Goal: Information Seeking & Learning: Find specific page/section

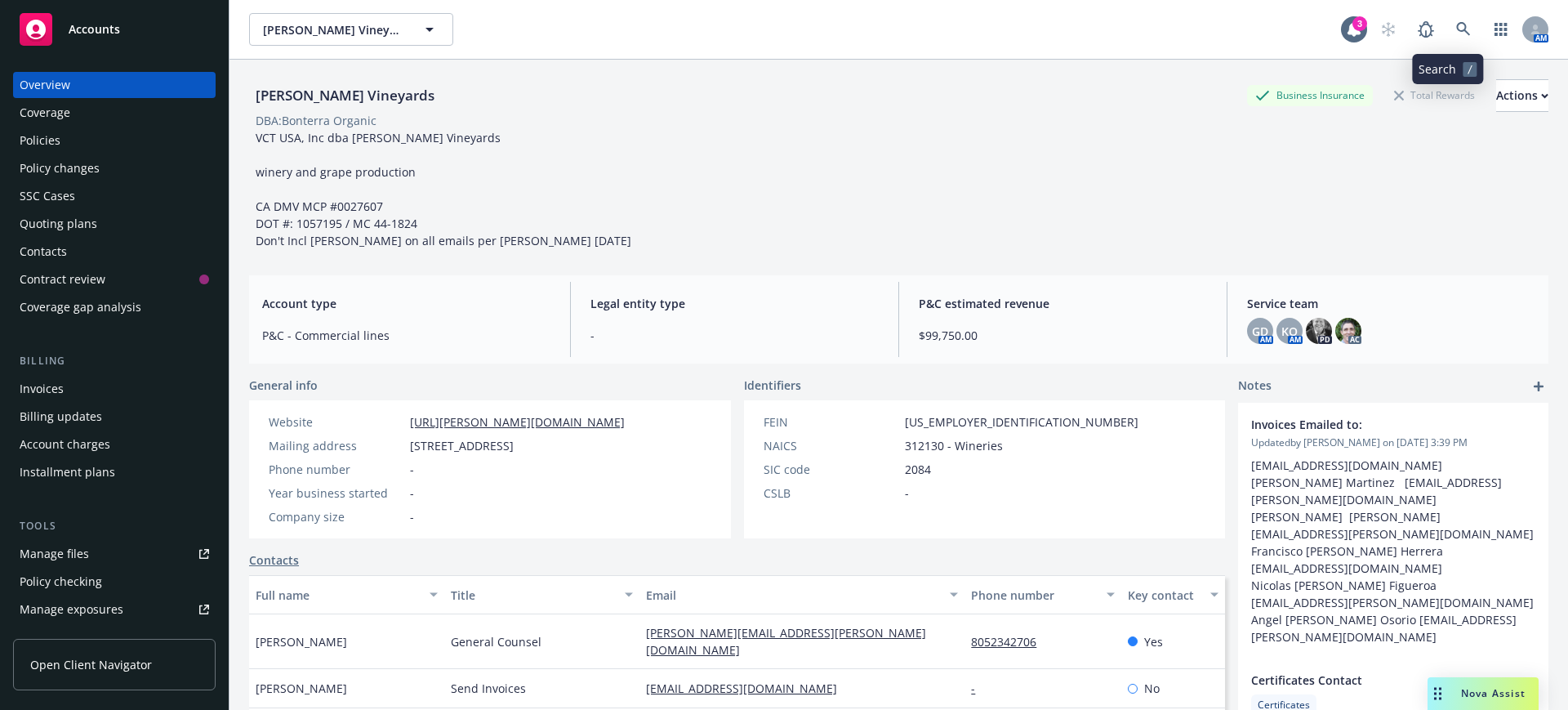
scroll to position [102, 0]
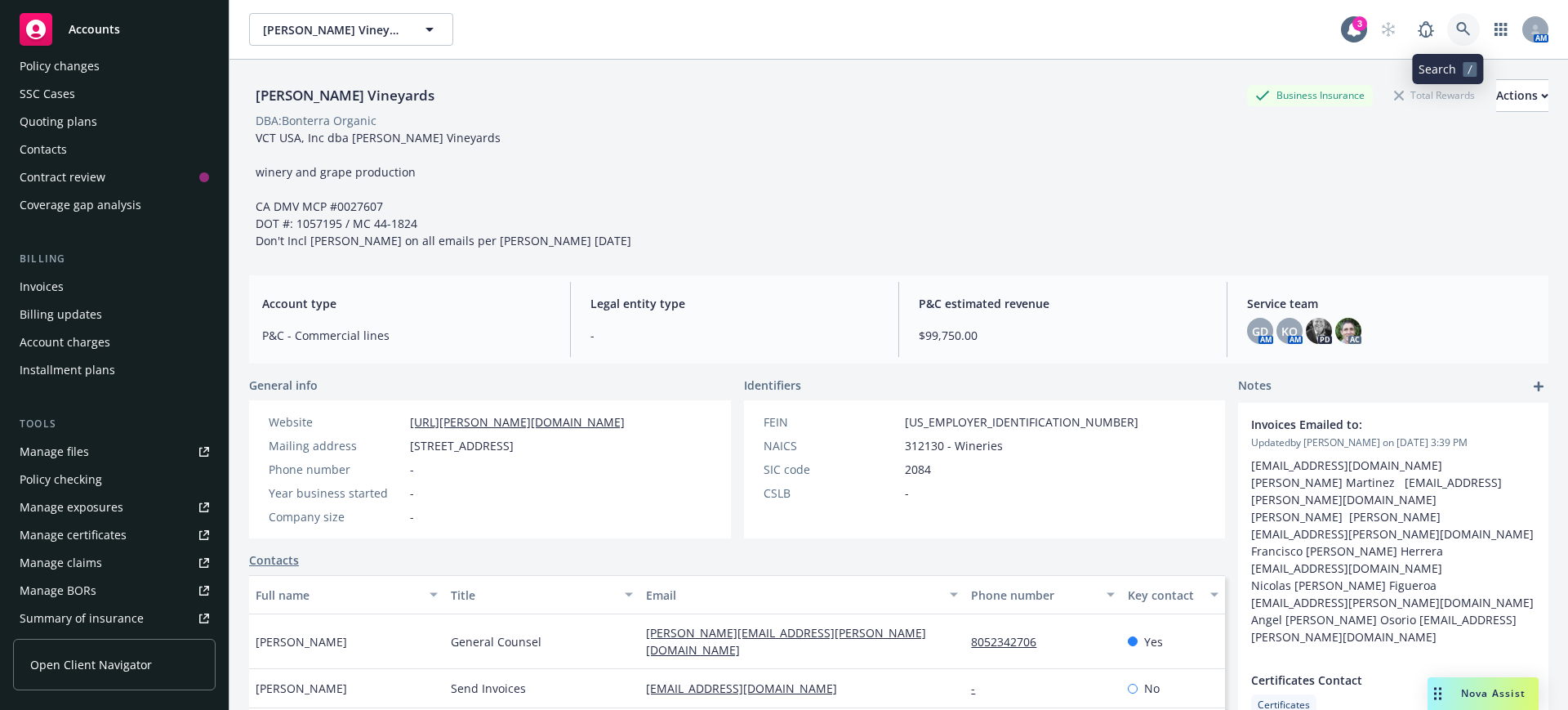
click at [1456, 24] on icon at bounding box center [1463, 30] width 15 height 15
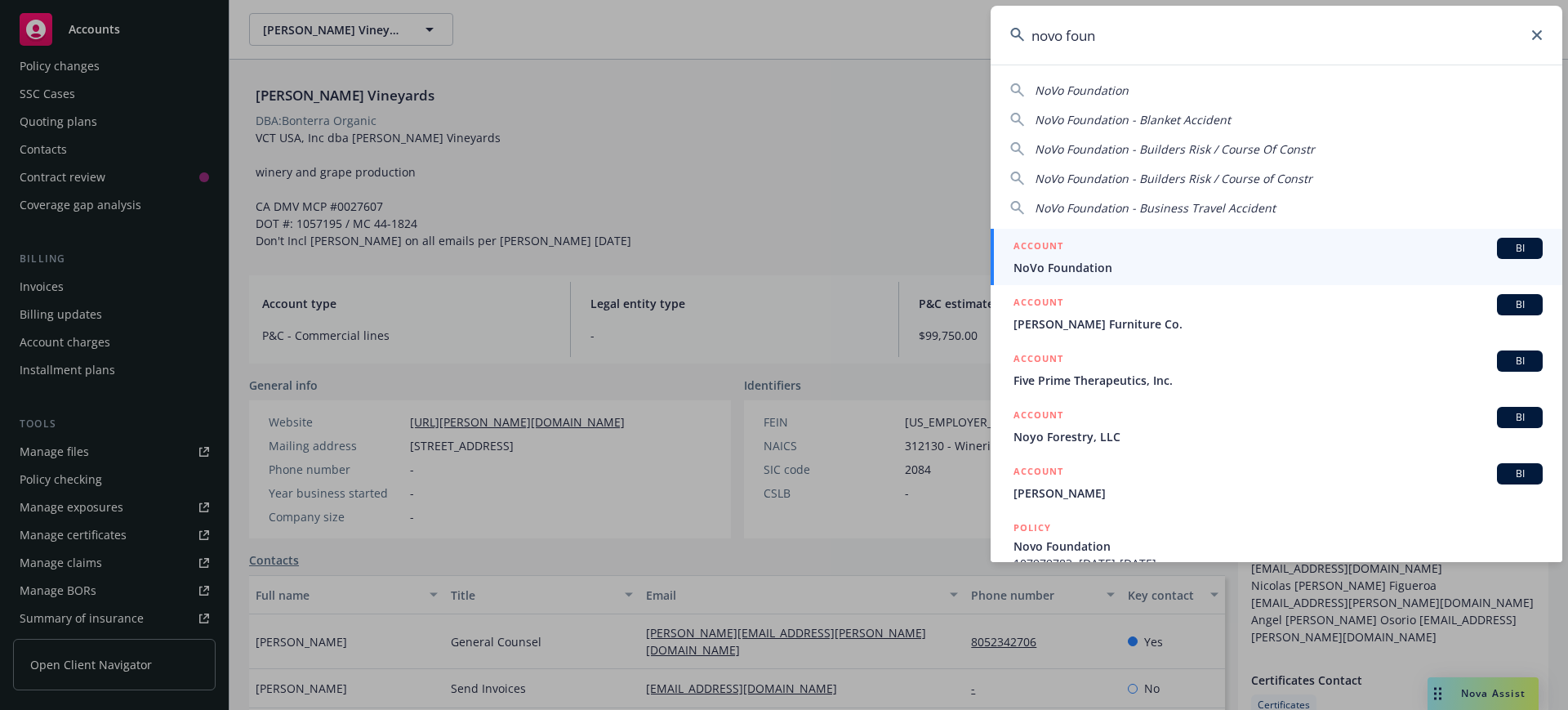
type input "novo found"
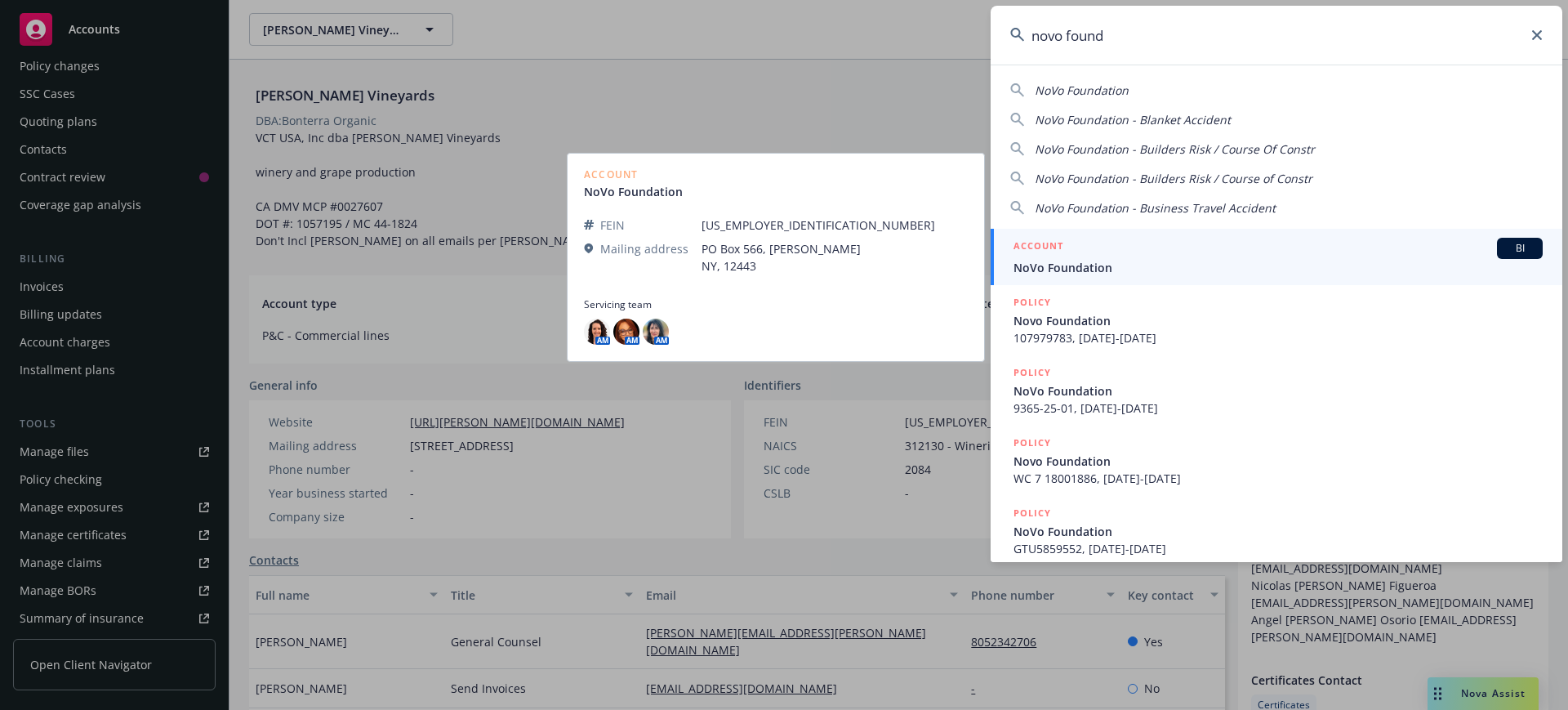
click at [1051, 255] on h5 "ACCOUNT" at bounding box center [1038, 248] width 50 height 20
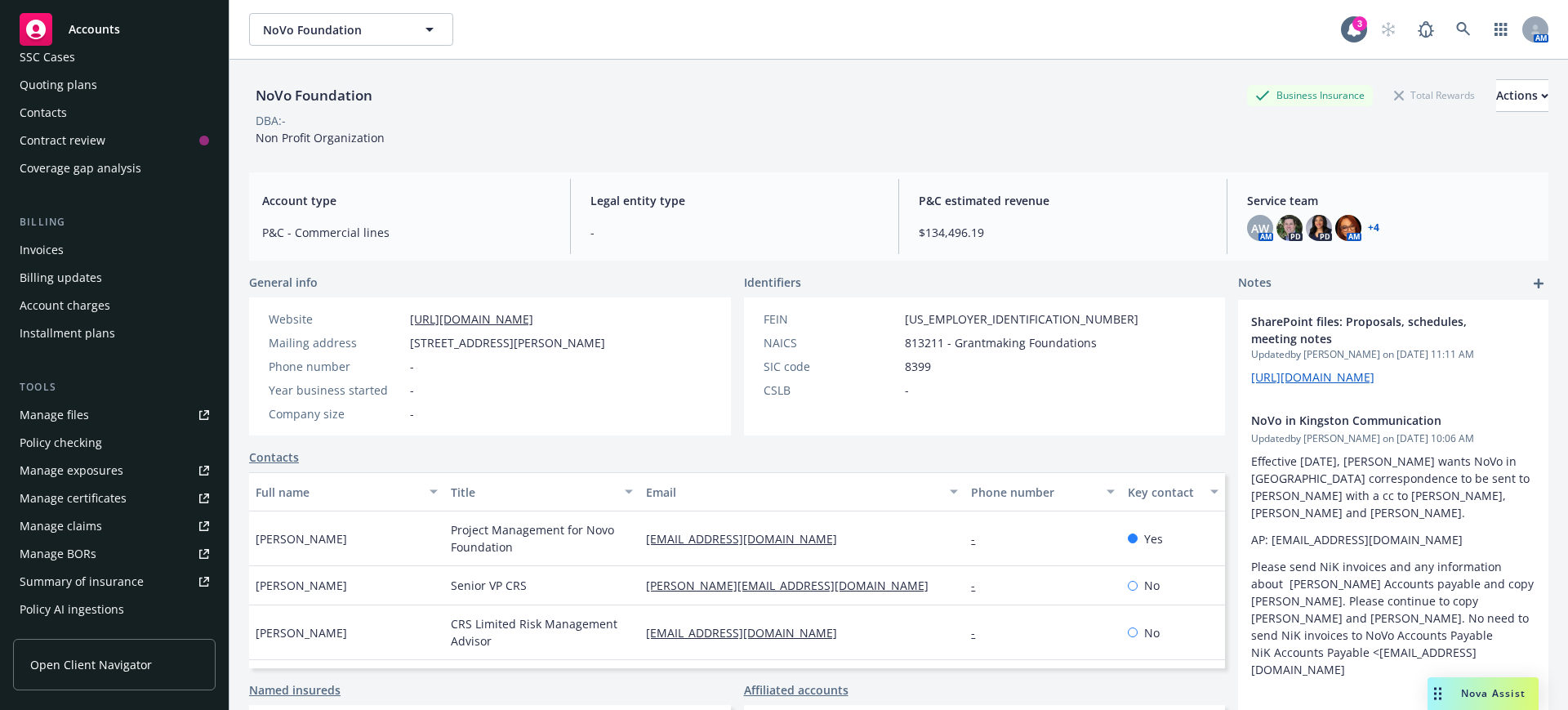
scroll to position [104, 0]
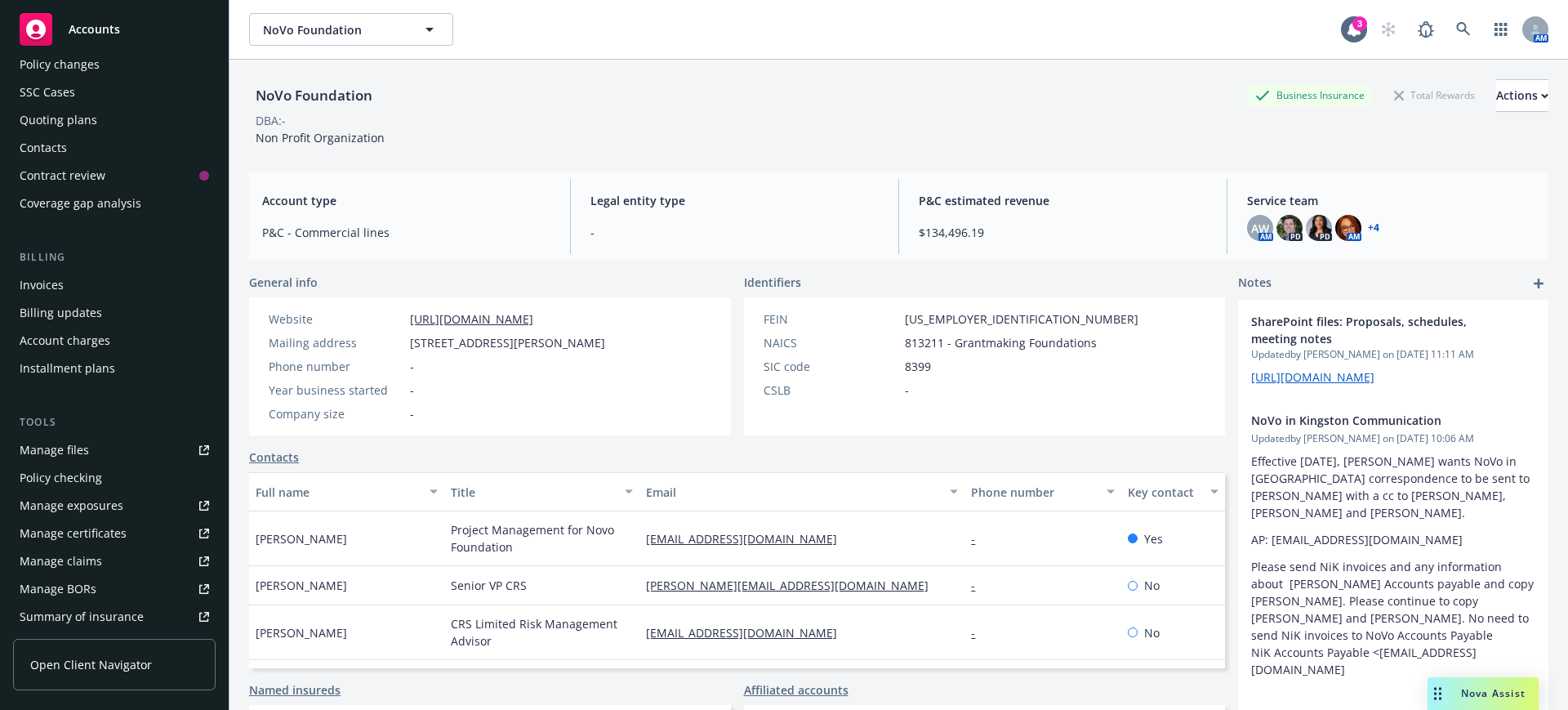
click at [31, 282] on div "Invoices" at bounding box center [42, 284] width 44 height 26
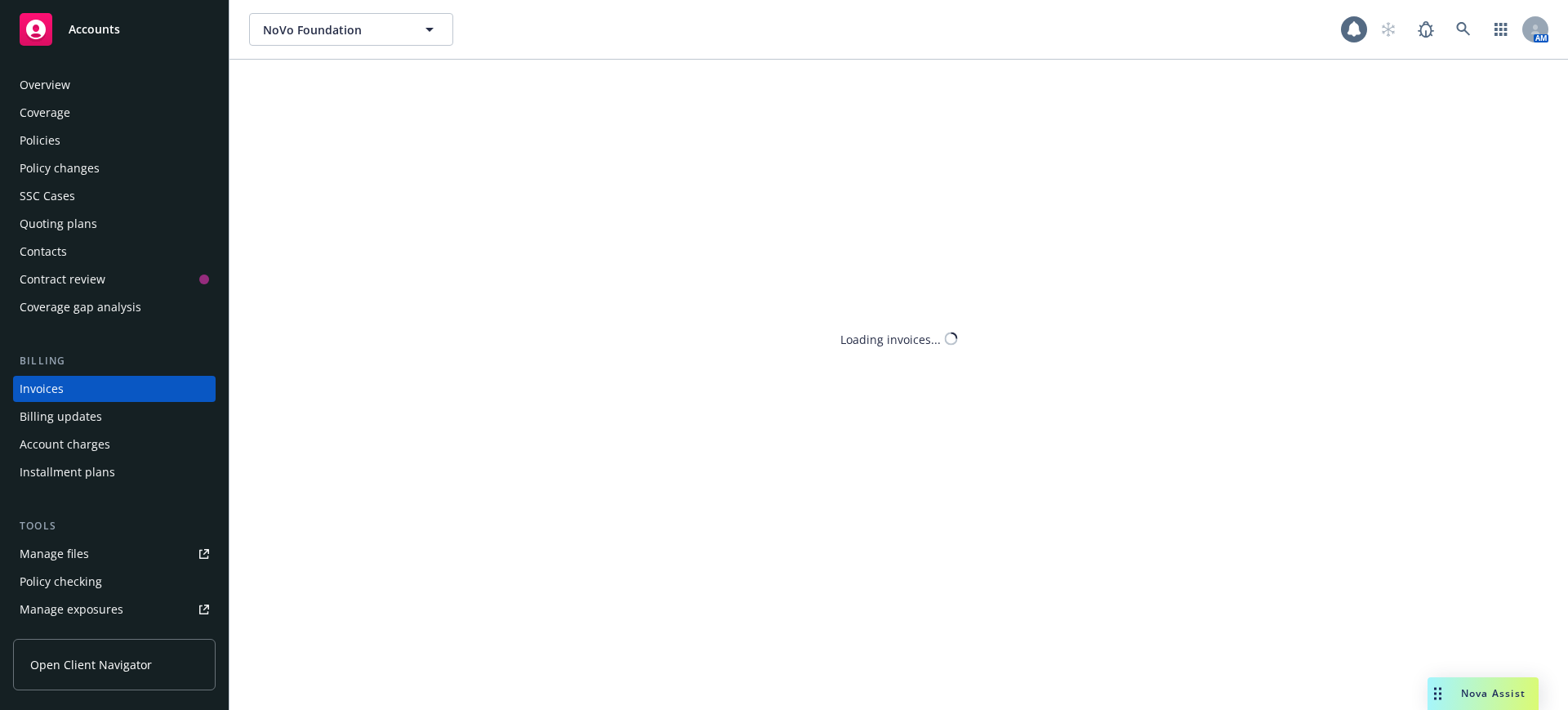
scroll to position [8, 0]
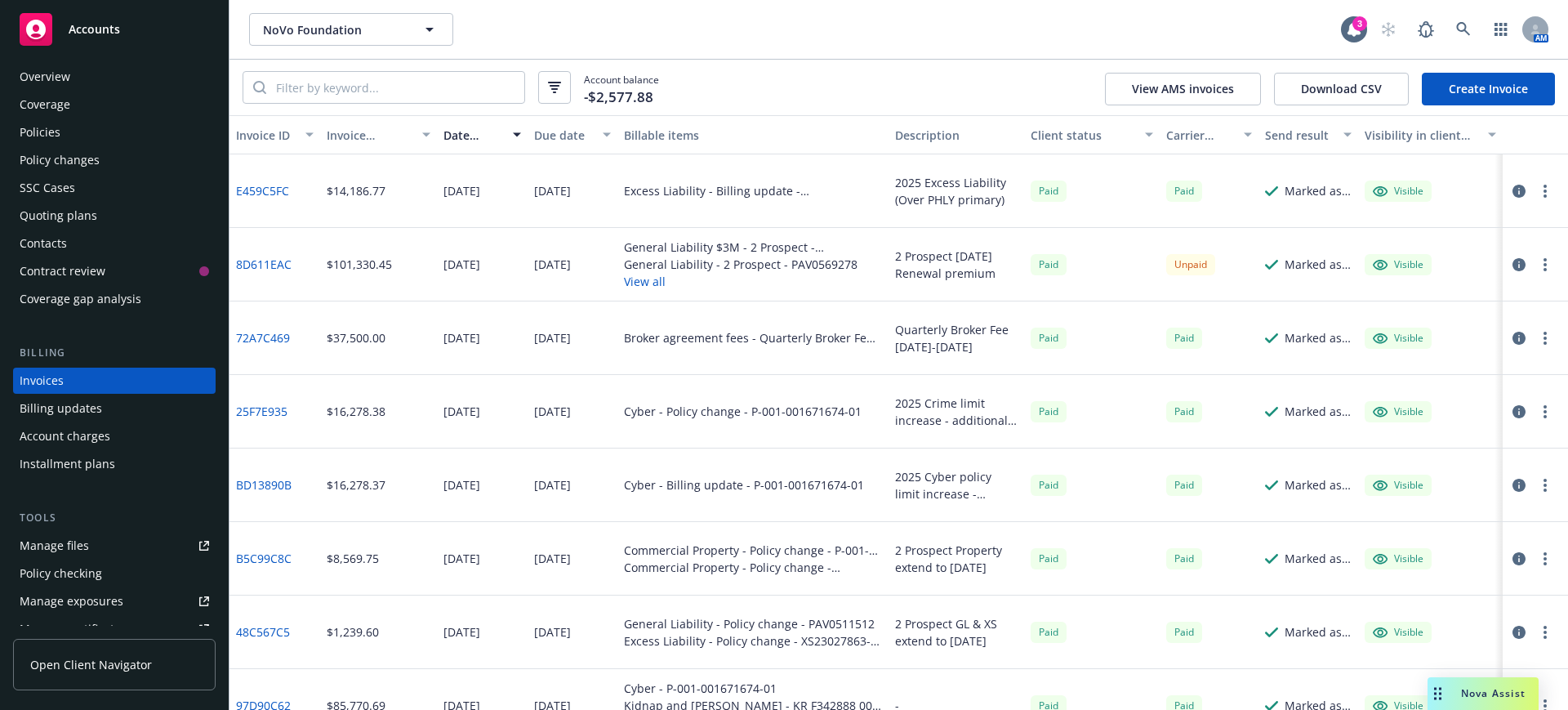
click at [66, 434] on div "Account charges" at bounding box center [65, 436] width 91 height 26
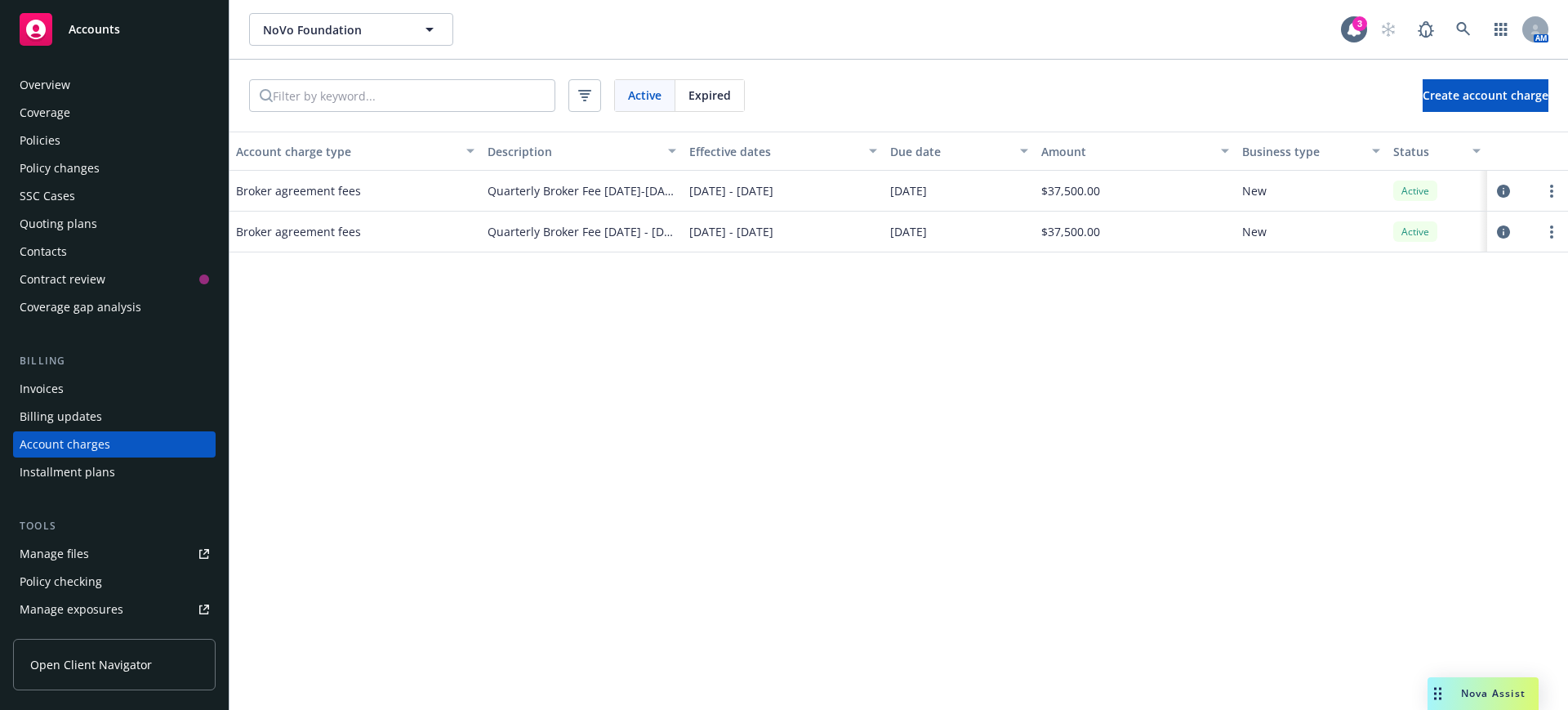
click at [41, 81] on div "Overview" at bounding box center [45, 84] width 51 height 26
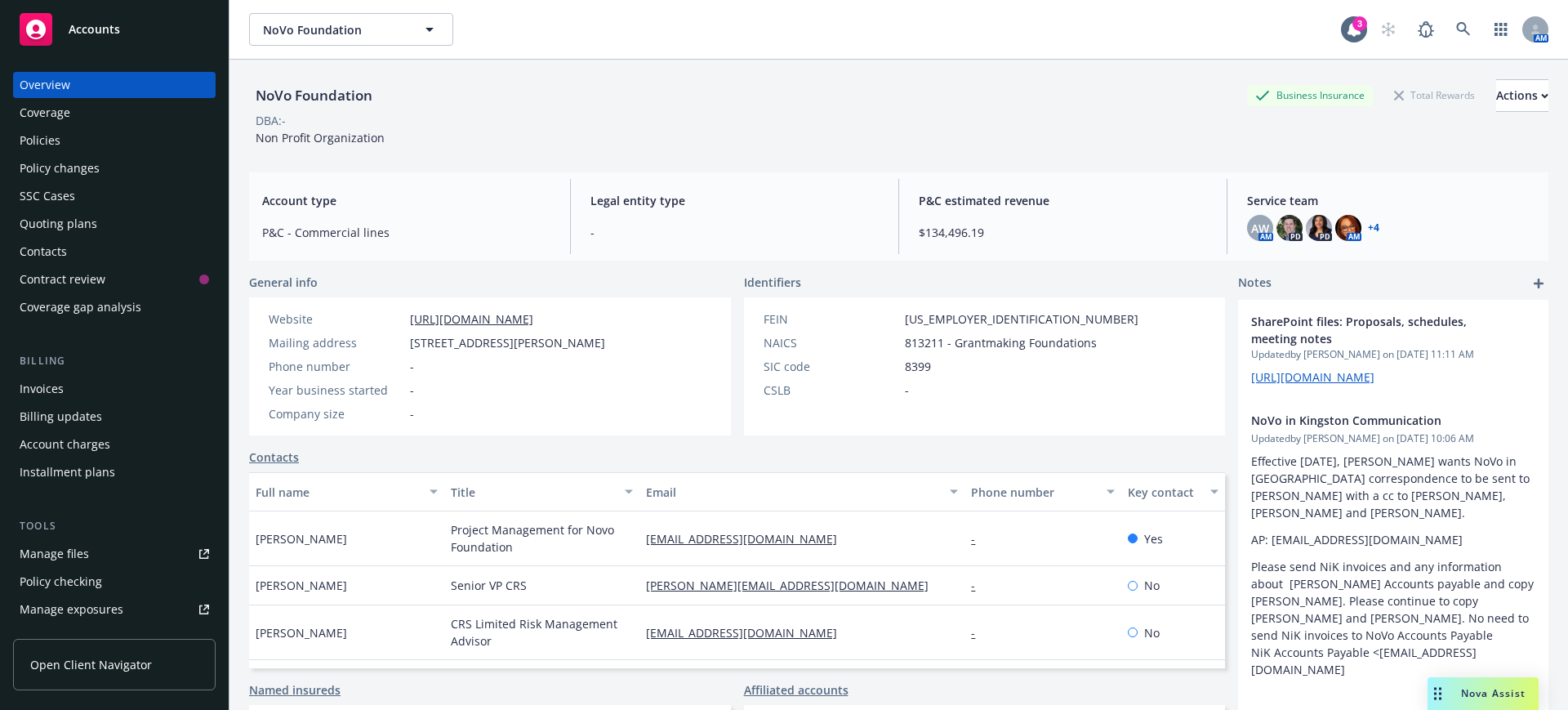
click at [39, 136] on div "Policies" at bounding box center [40, 140] width 41 height 26
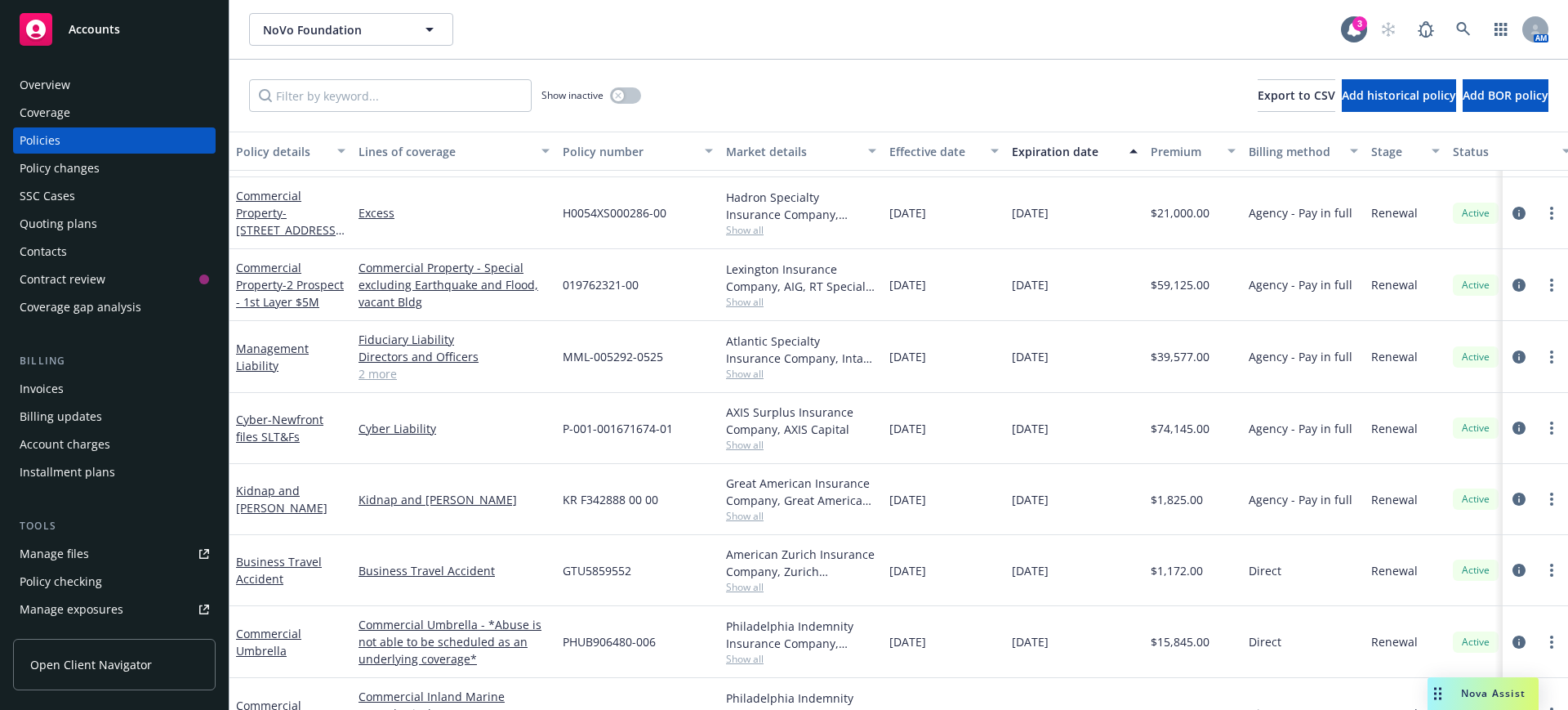
scroll to position [1554, 0]
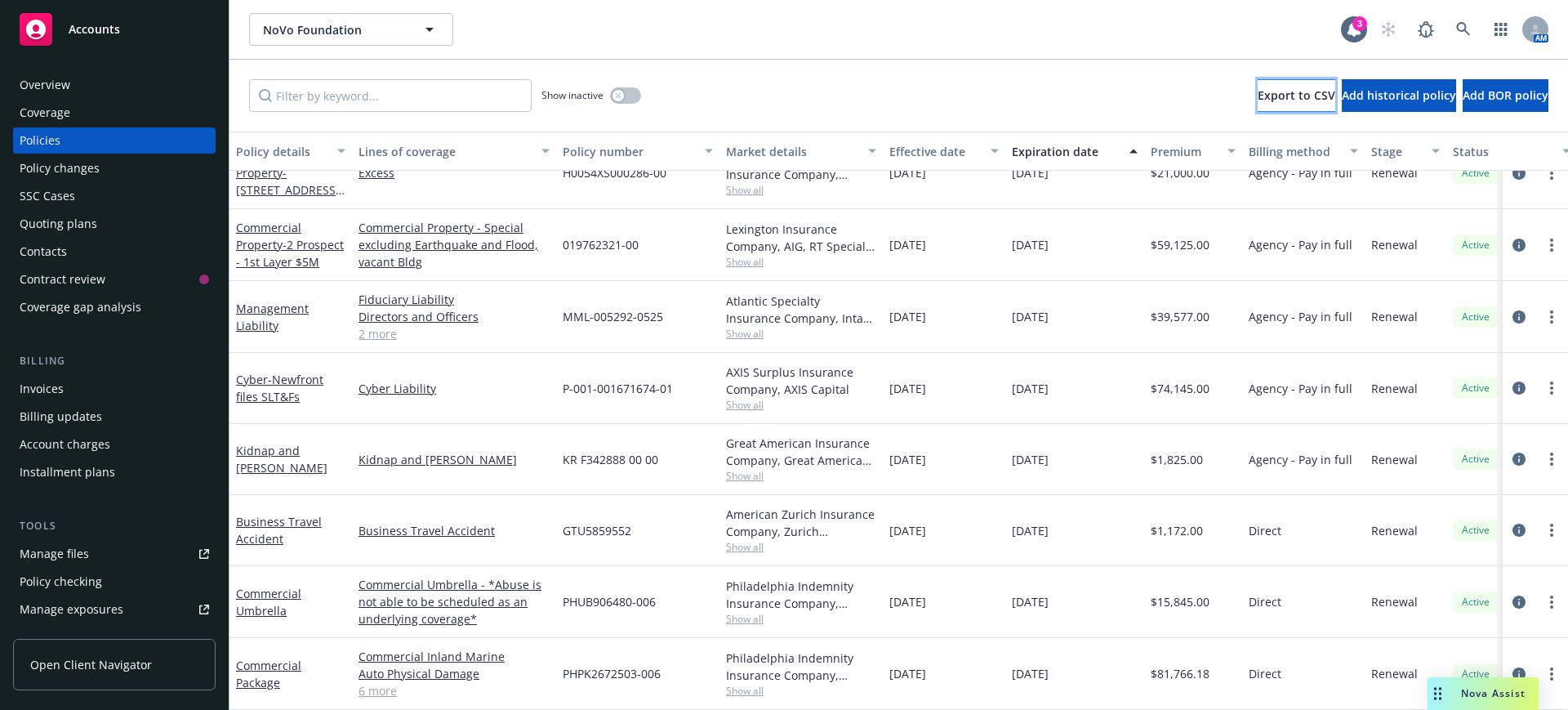
click at [1258, 87] on span "Export to CSV" at bounding box center [1296, 95] width 77 height 16
click at [86, 24] on span "Accounts" at bounding box center [95, 30] width 52 height 13
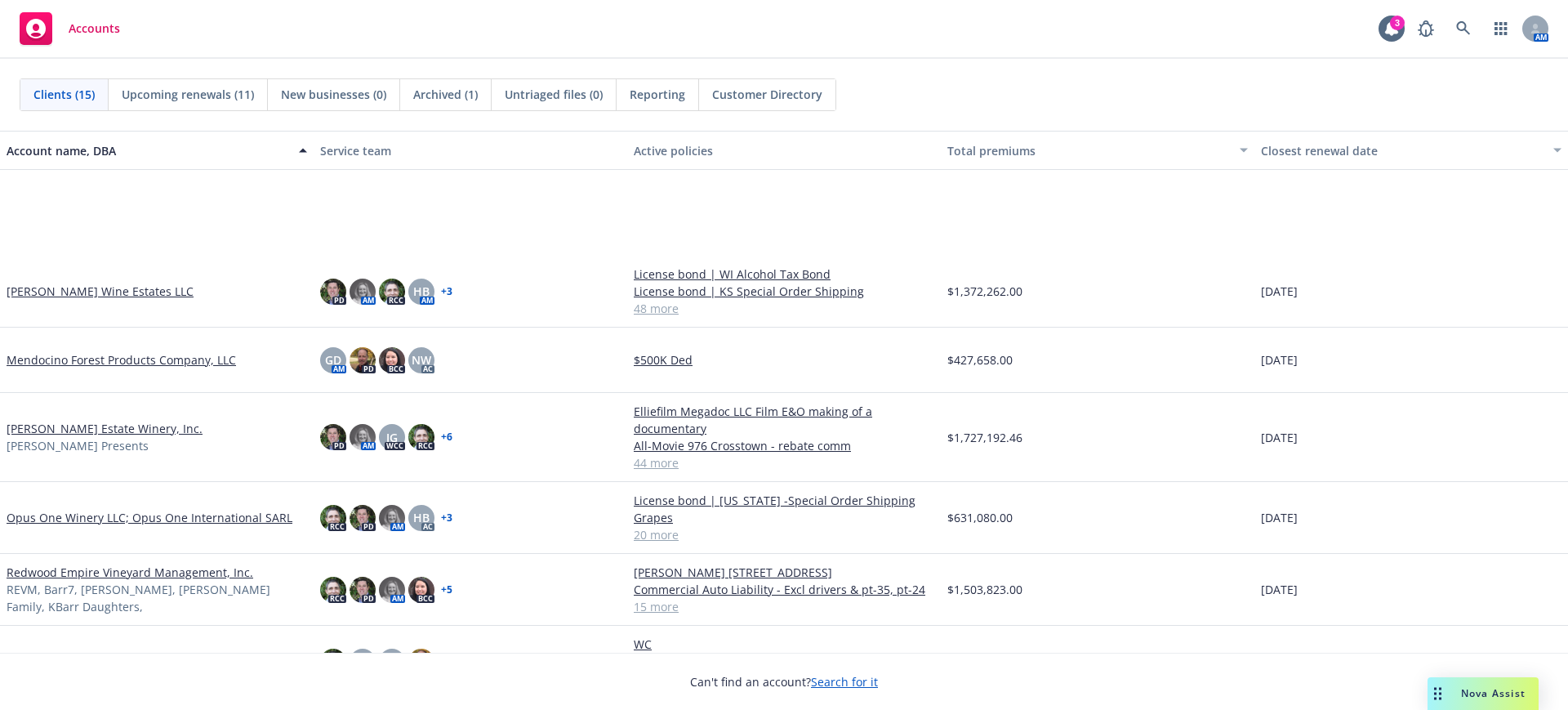
scroll to position [501, 0]
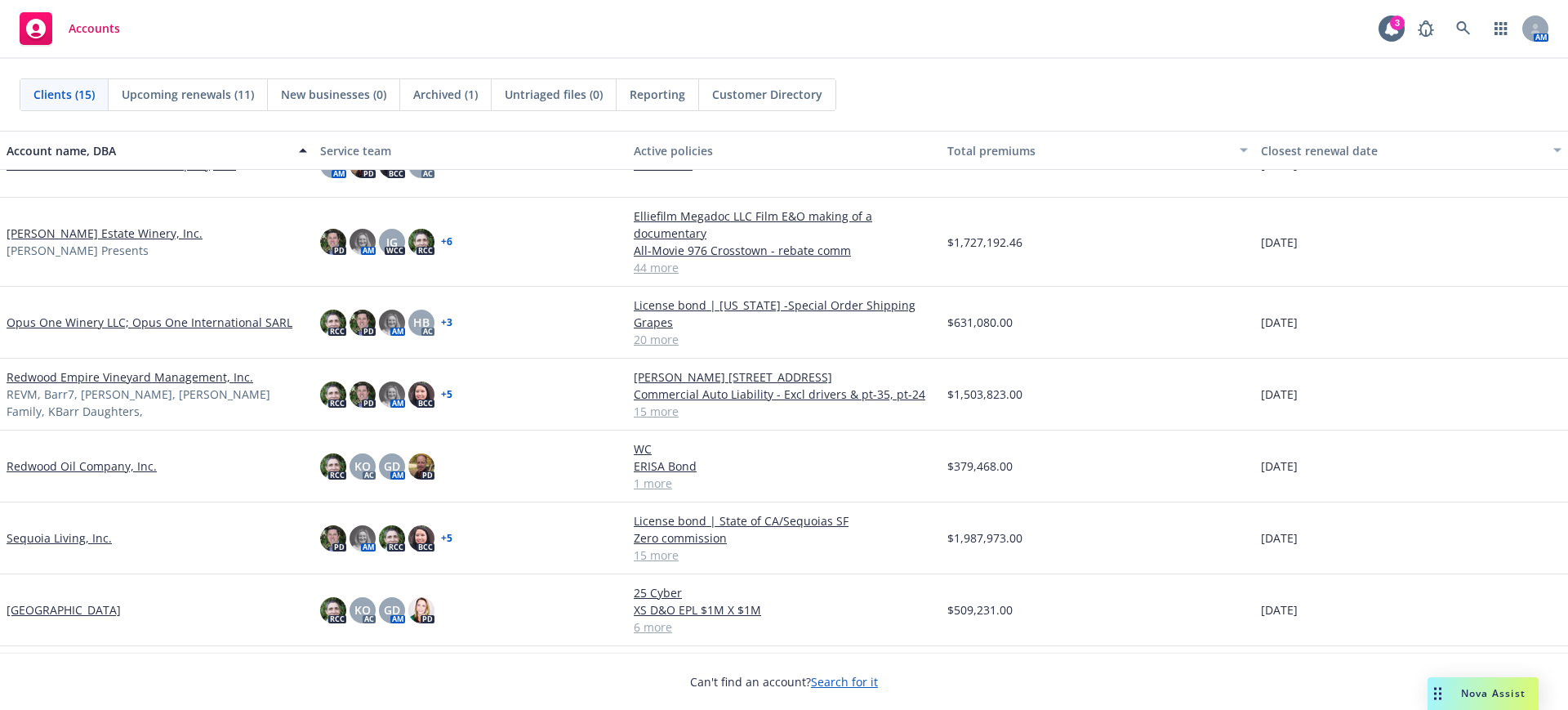
click at [68, 318] on link "Opus One Winery LLC; Opus One International SARL" at bounding box center [150, 322] width 286 height 17
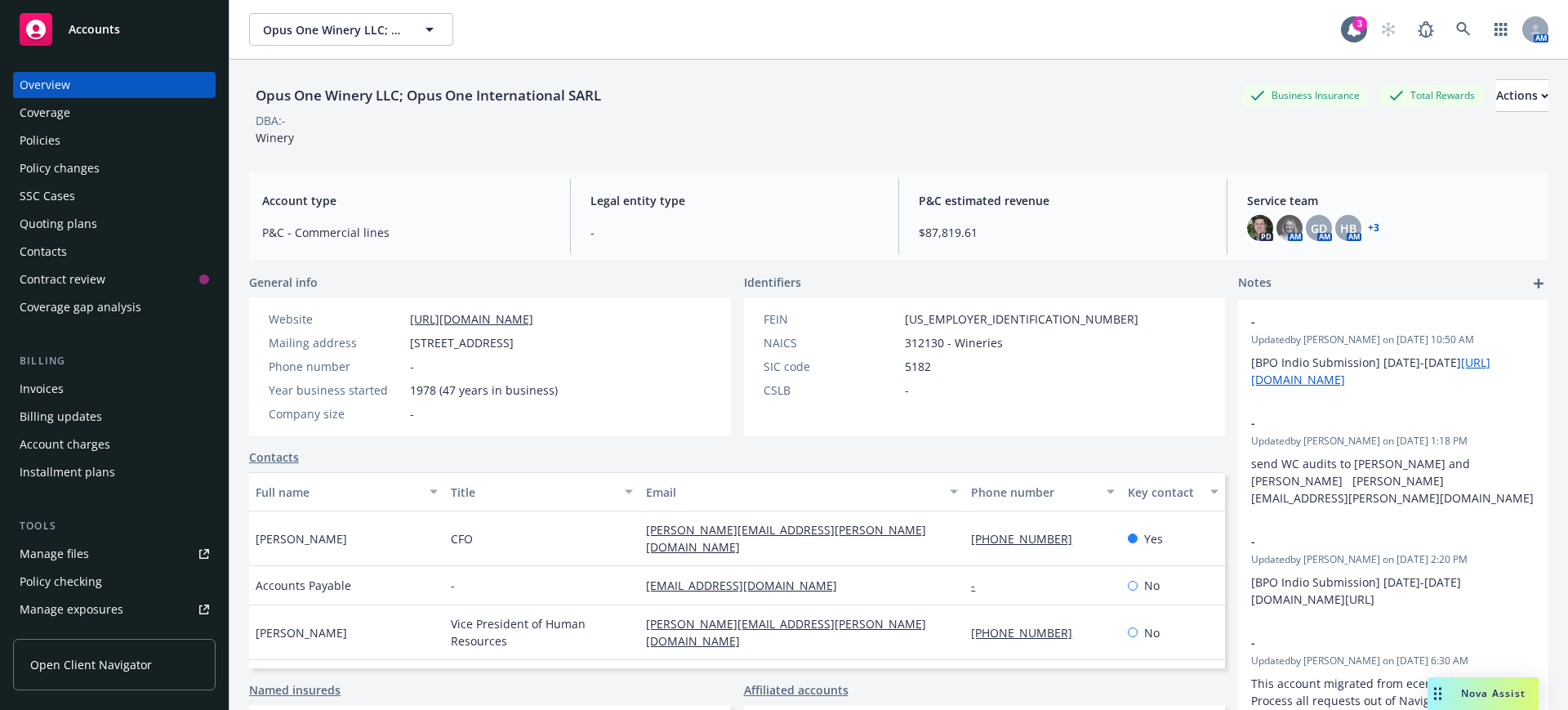
click at [33, 138] on div "Policies" at bounding box center [40, 140] width 41 height 26
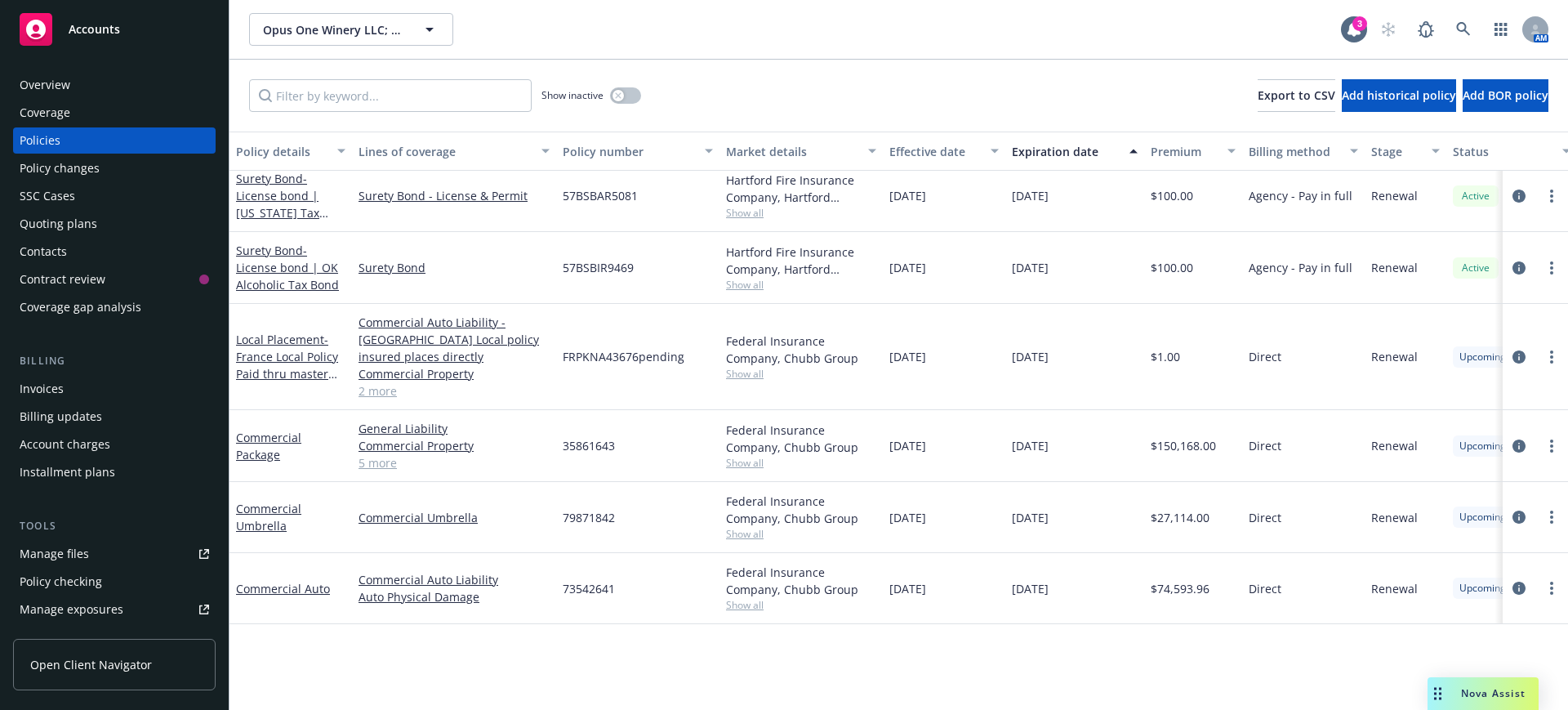
scroll to position [1029, 0]
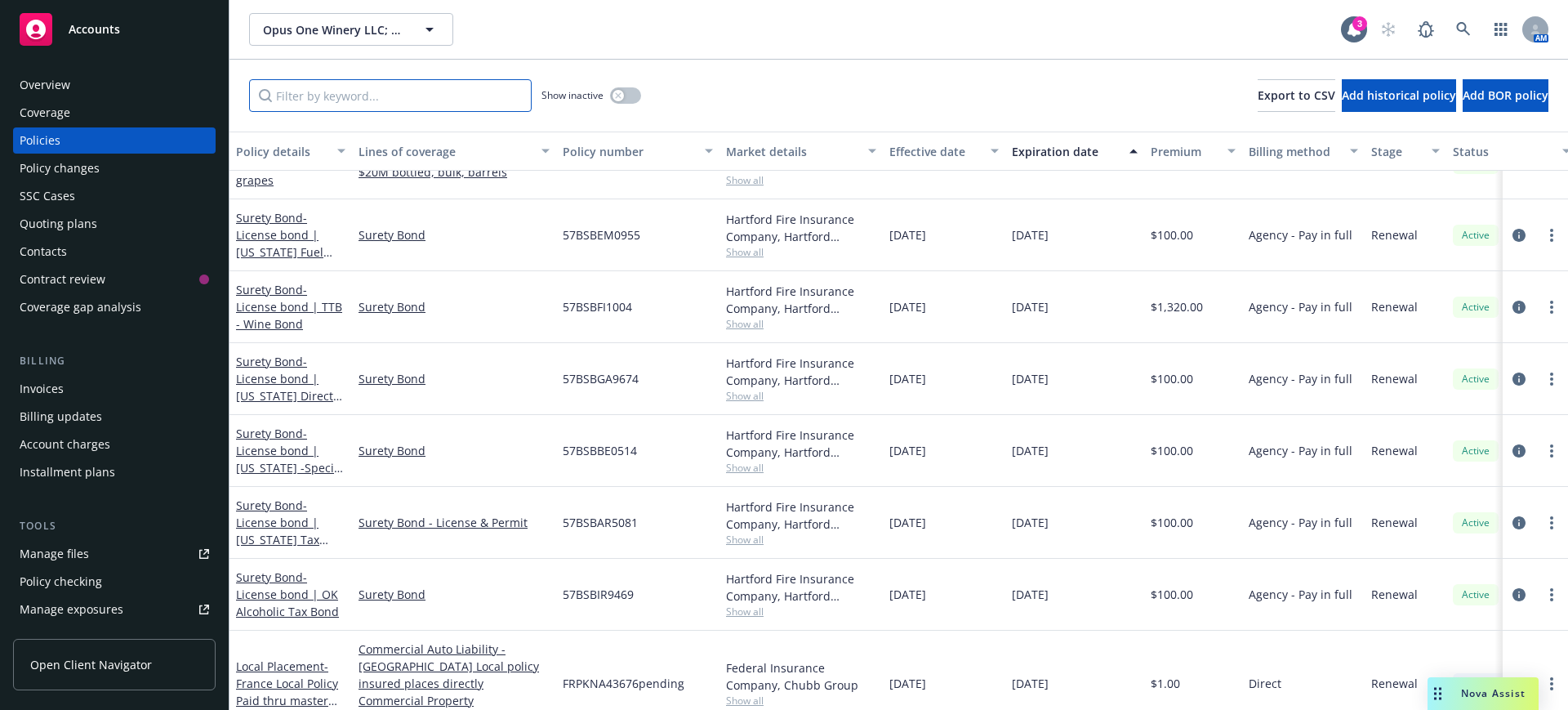
click at [315, 91] on input "Filter by keyword..." at bounding box center [391, 95] width 283 height 32
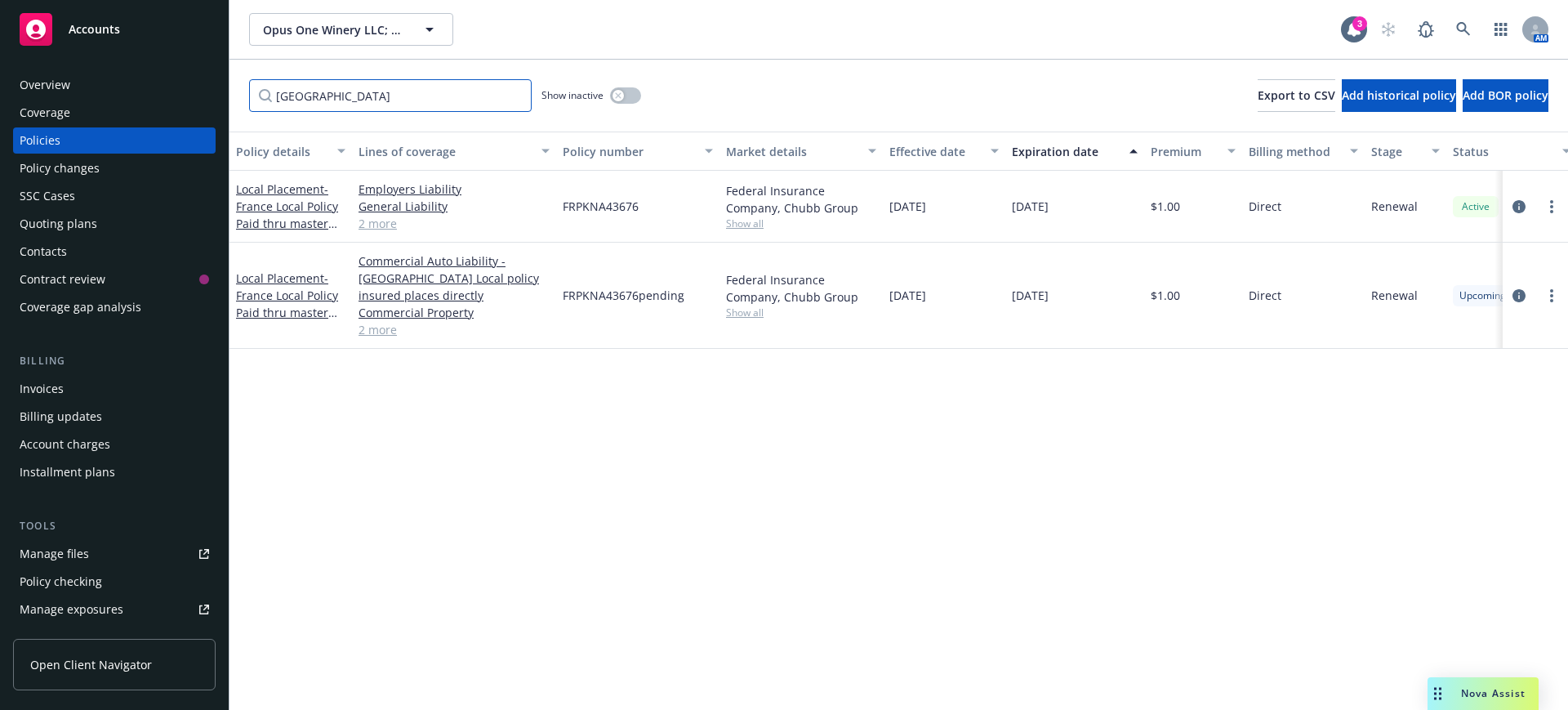
scroll to position [0, 0]
type input "[GEOGRAPHIC_DATA]"
click at [284, 200] on span "- [GEOGRAPHIC_DATA] Local Policy Paid thru master pol 35861643" at bounding box center [287, 214] width 102 height 67
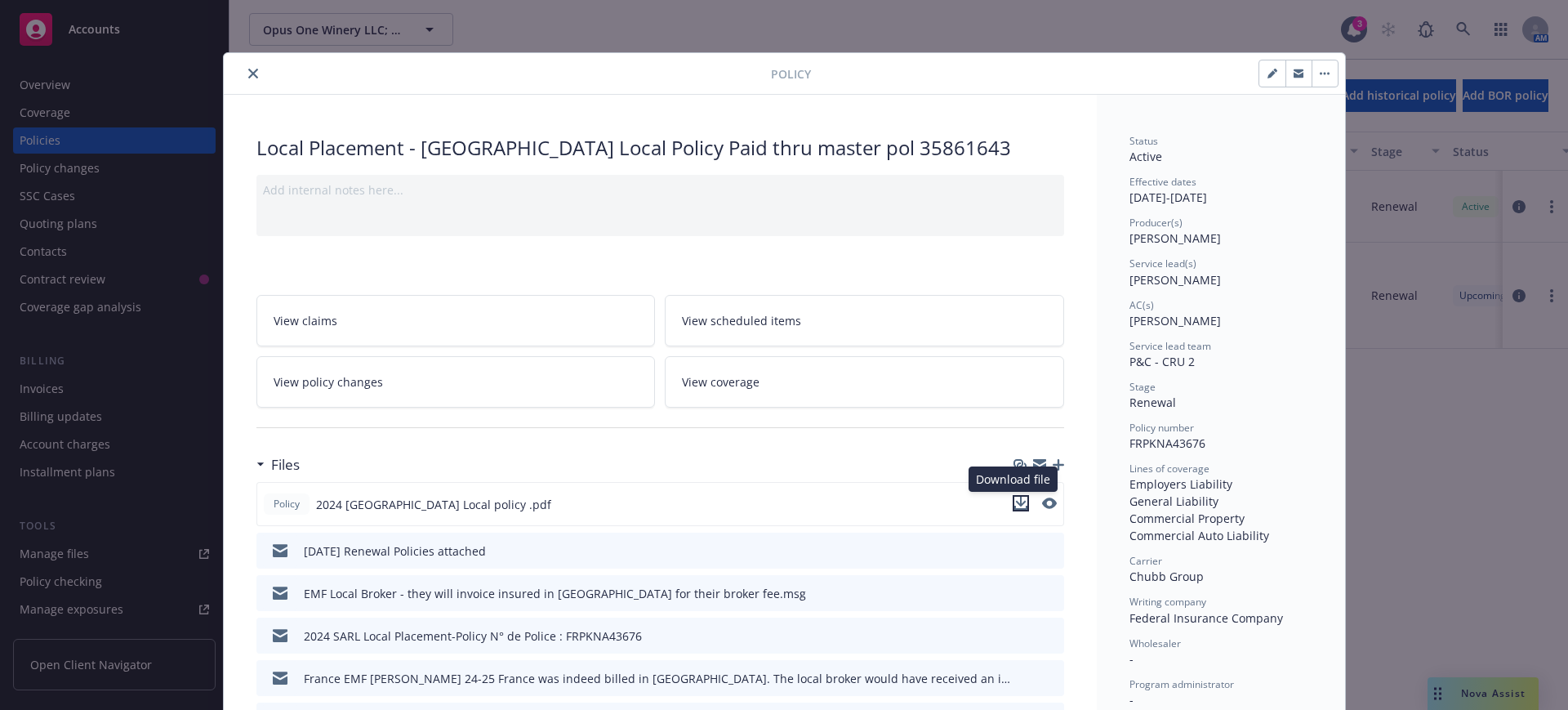
click at [1015, 504] on icon "download file" at bounding box center [1020, 501] width 11 height 10
click at [249, 69] on icon "close" at bounding box center [254, 74] width 10 height 10
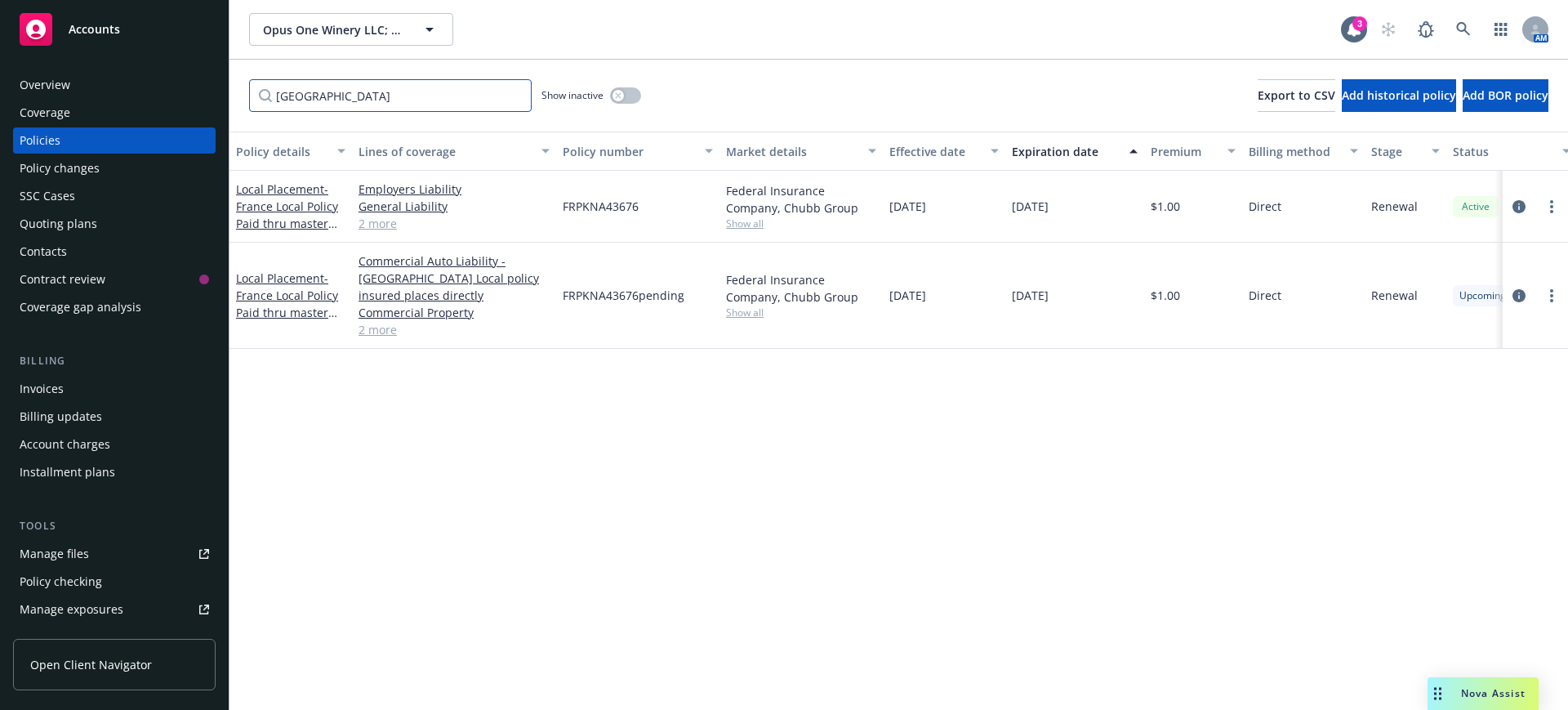
click at [515, 93] on input "[GEOGRAPHIC_DATA]" at bounding box center [391, 95] width 283 height 32
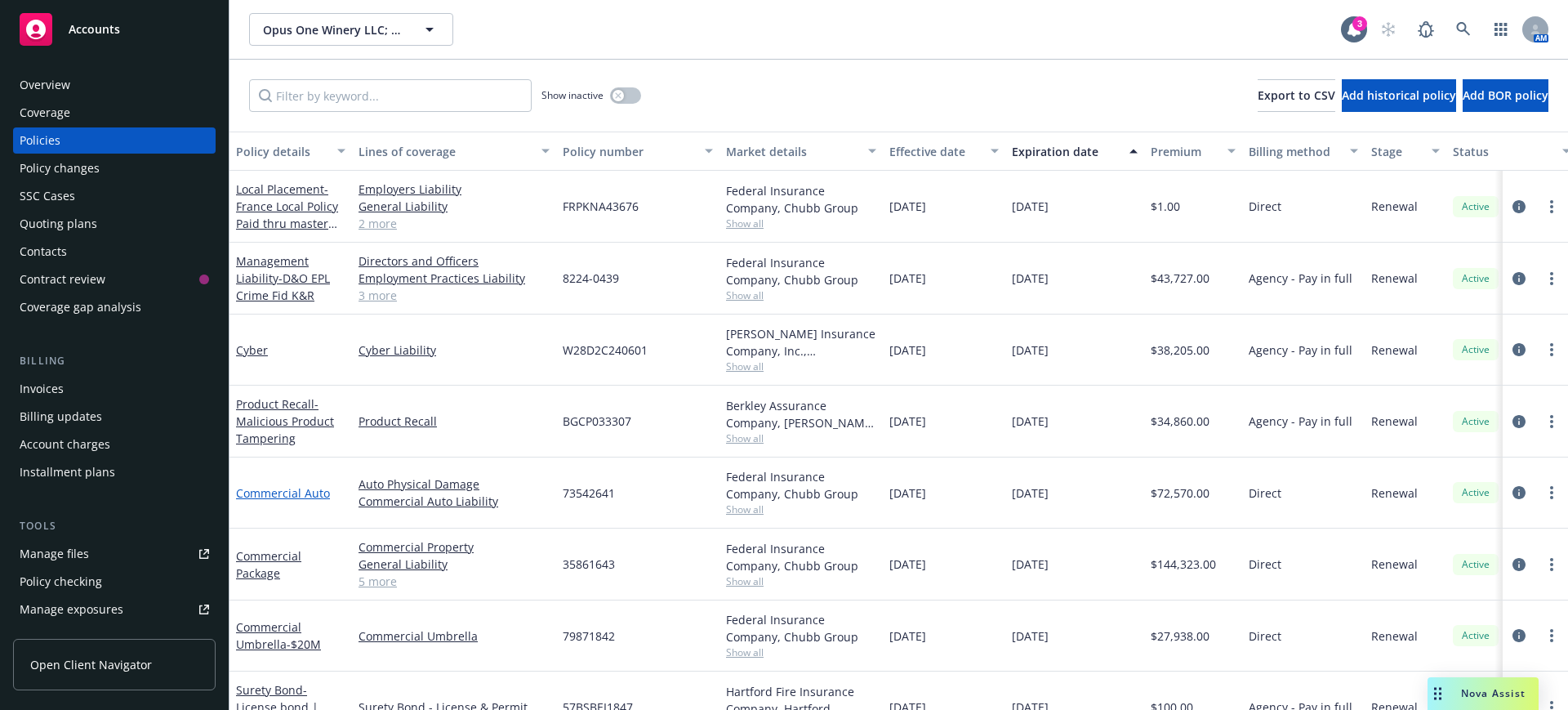
click at [274, 490] on link "Commercial Auto" at bounding box center [283, 492] width 94 height 16
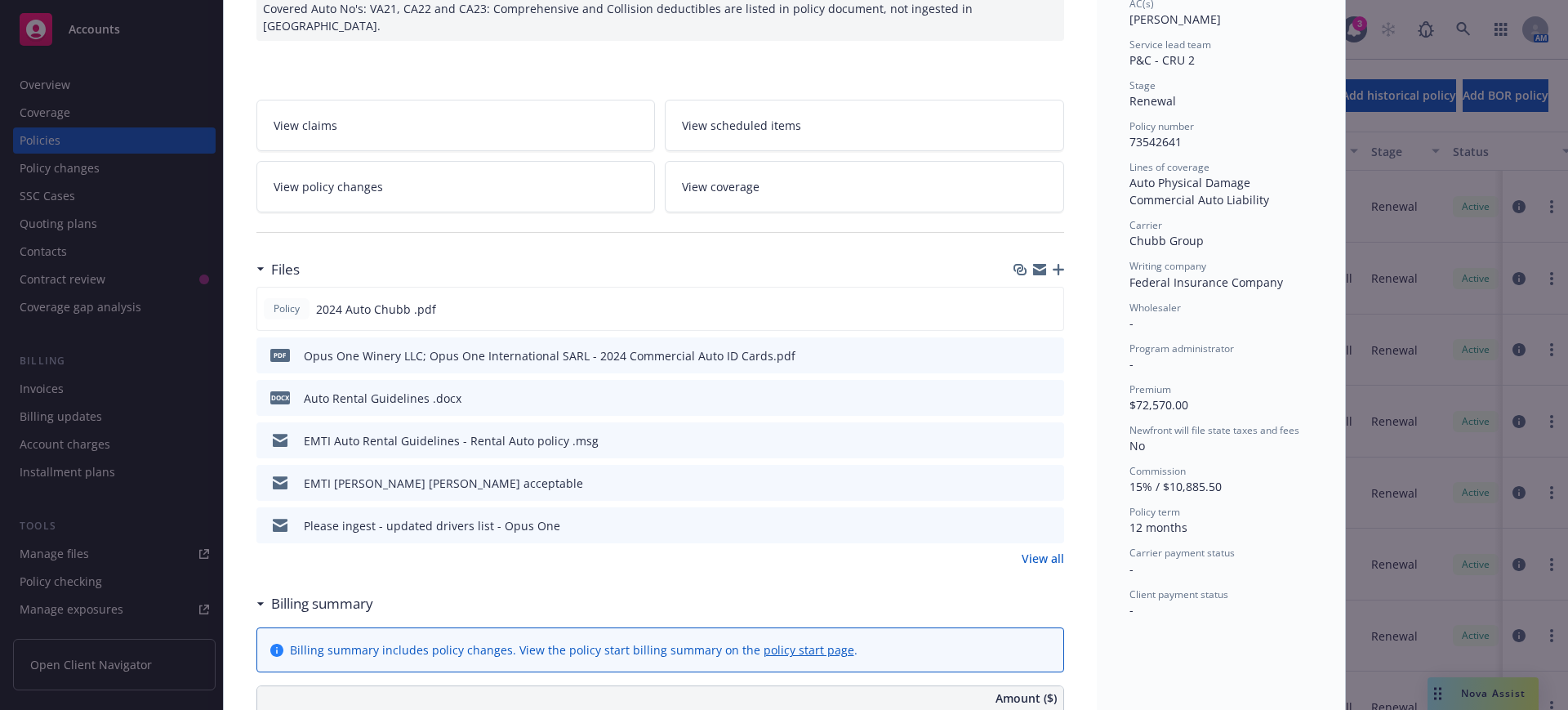
scroll to position [306, 0]
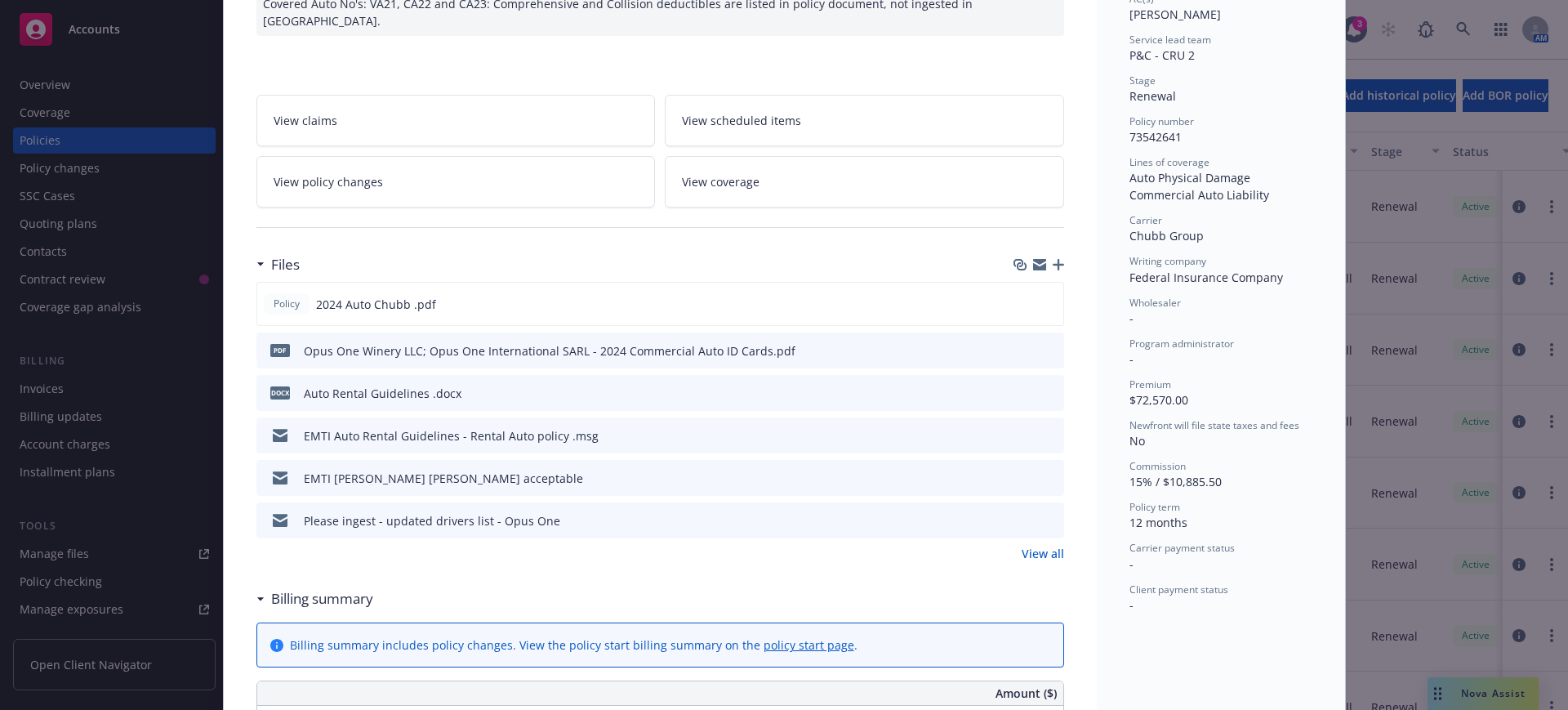
click at [1038, 545] on link "View all" at bounding box center [1043, 553] width 42 height 17
